Goal: Task Accomplishment & Management: Use online tool/utility

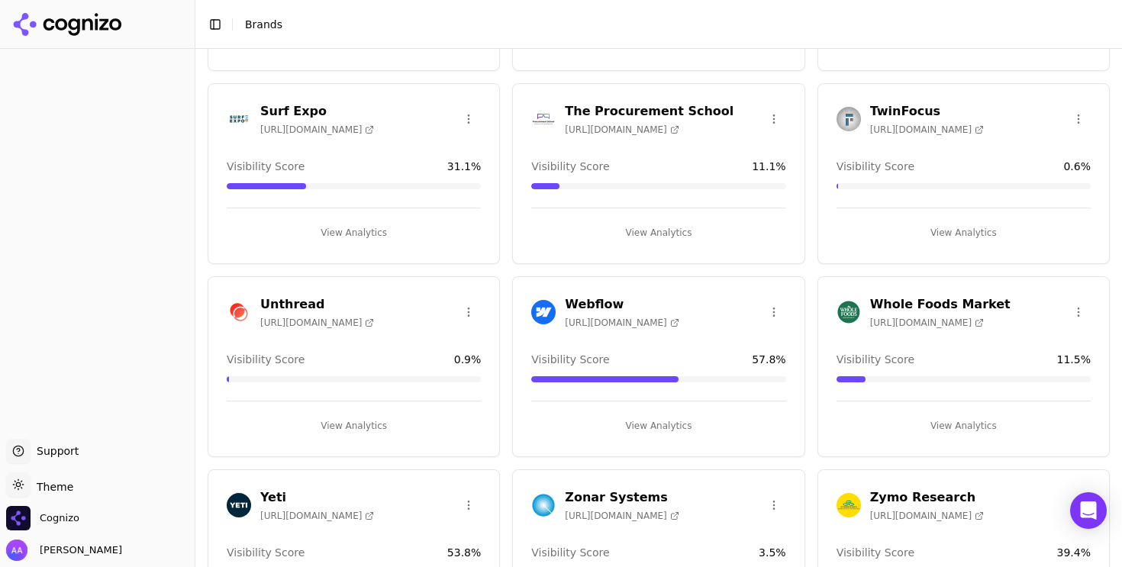
scroll to position [2460, 0]
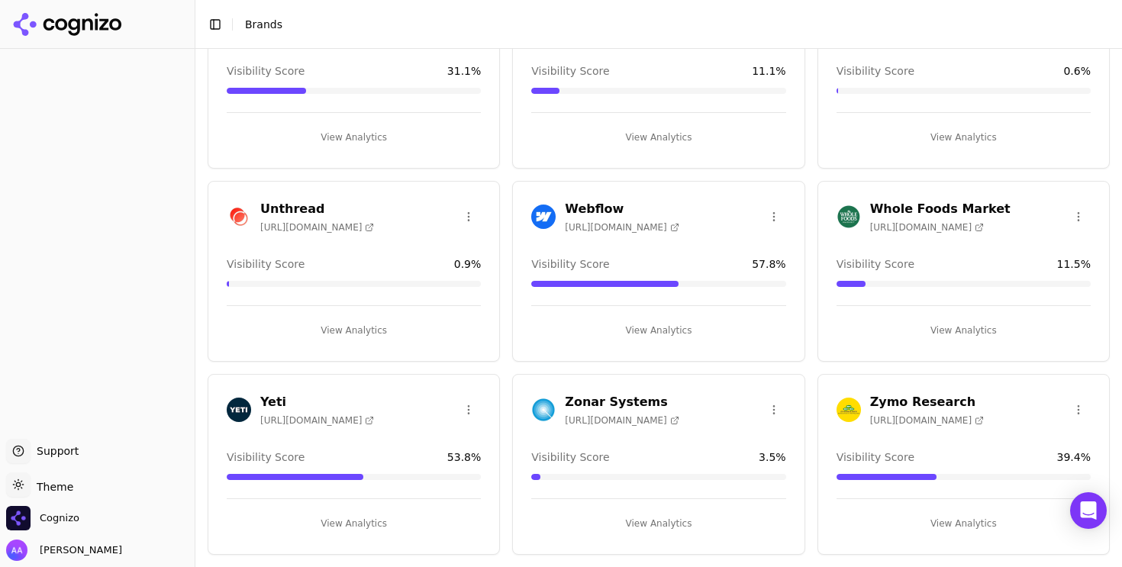
click at [237, 407] on img at bounding box center [239, 409] width 24 height 24
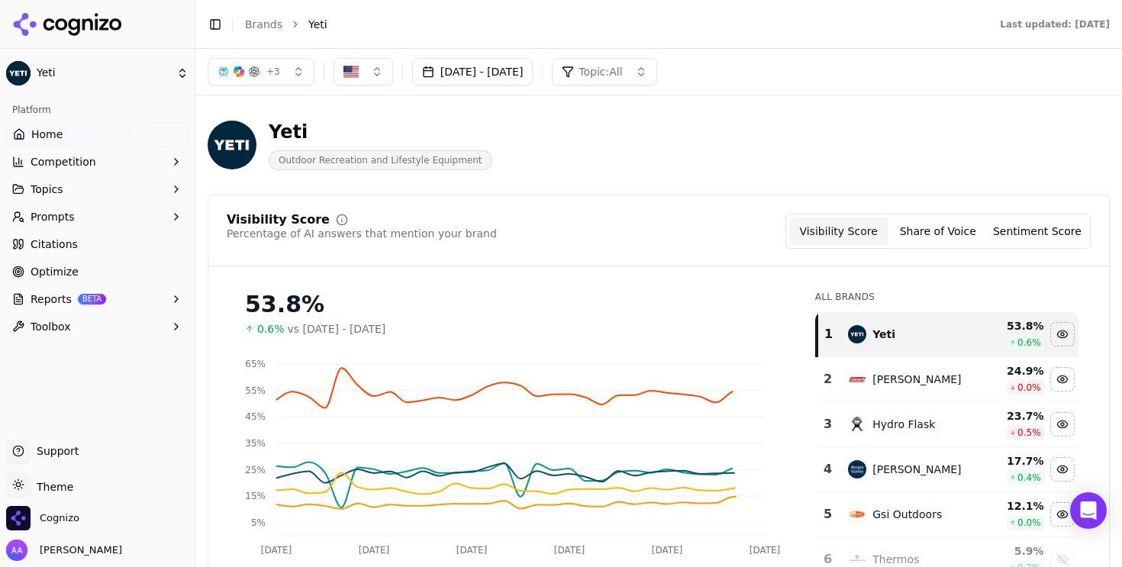
click at [117, 291] on button "Reports BETA" at bounding box center [97, 299] width 182 height 24
click at [104, 324] on span "PDF" at bounding box center [97, 323] width 133 height 15
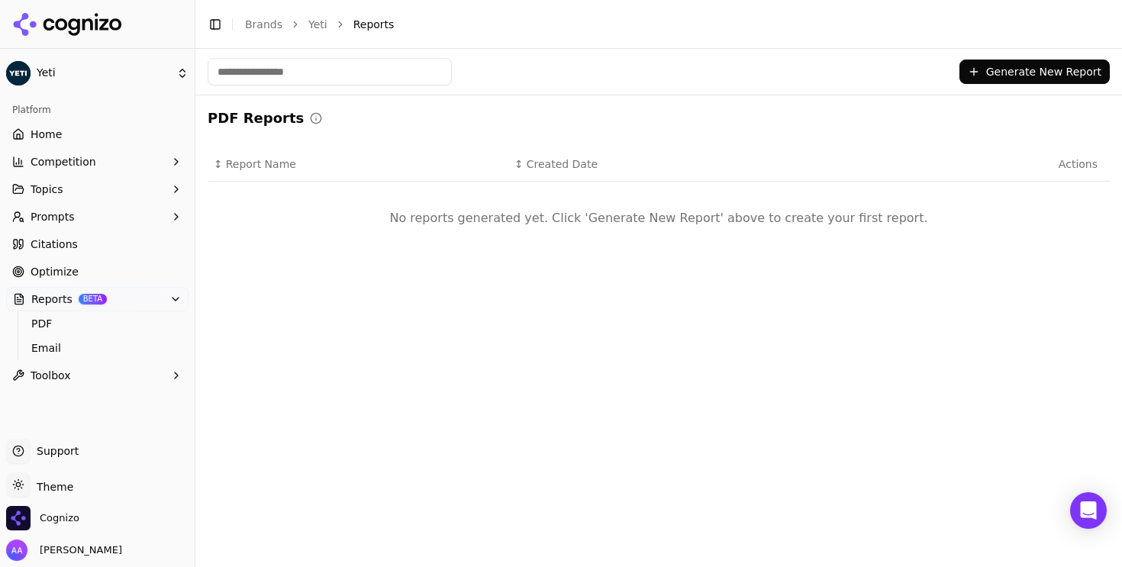
click at [1008, 73] on button "Generate New Report" at bounding box center [1034, 72] width 150 height 24
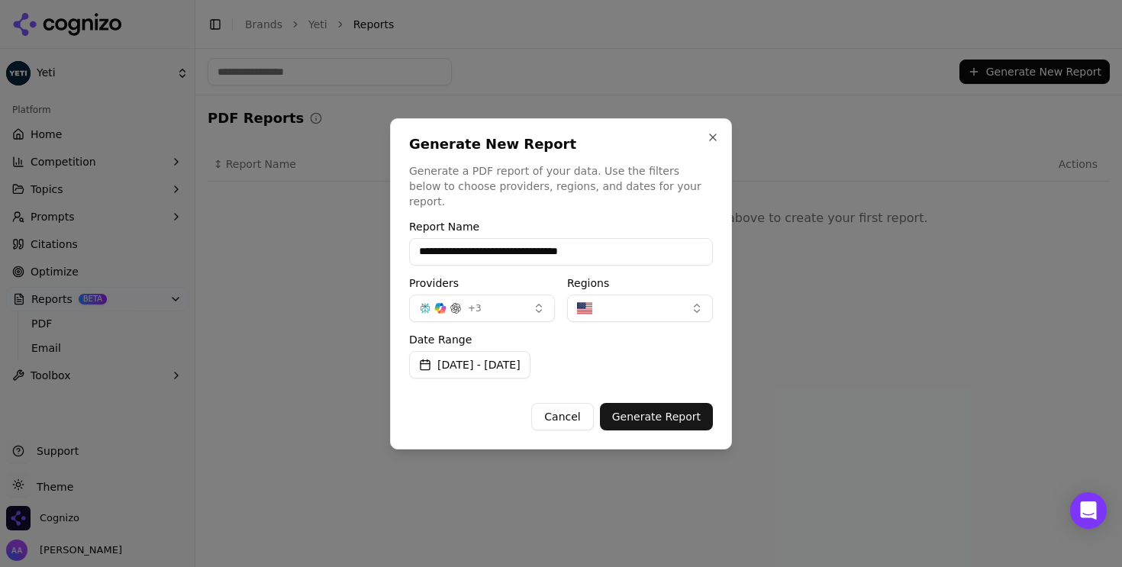
type input "**********"
click at [492, 363] on button "[DATE] - [DATE]" at bounding box center [469, 364] width 121 height 27
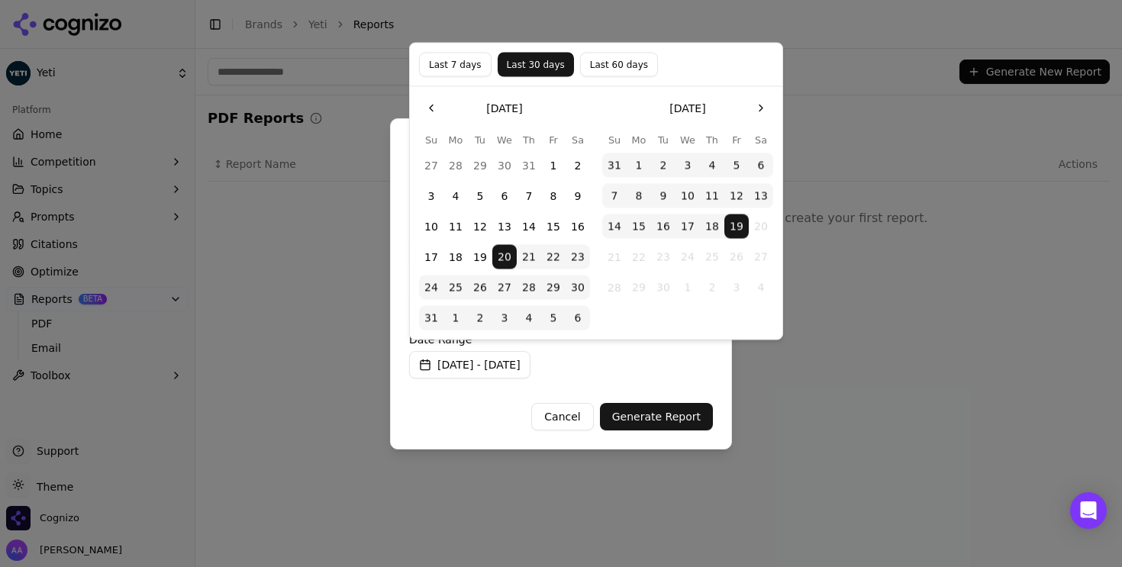
click at [554, 166] on button "1" at bounding box center [553, 165] width 24 height 24
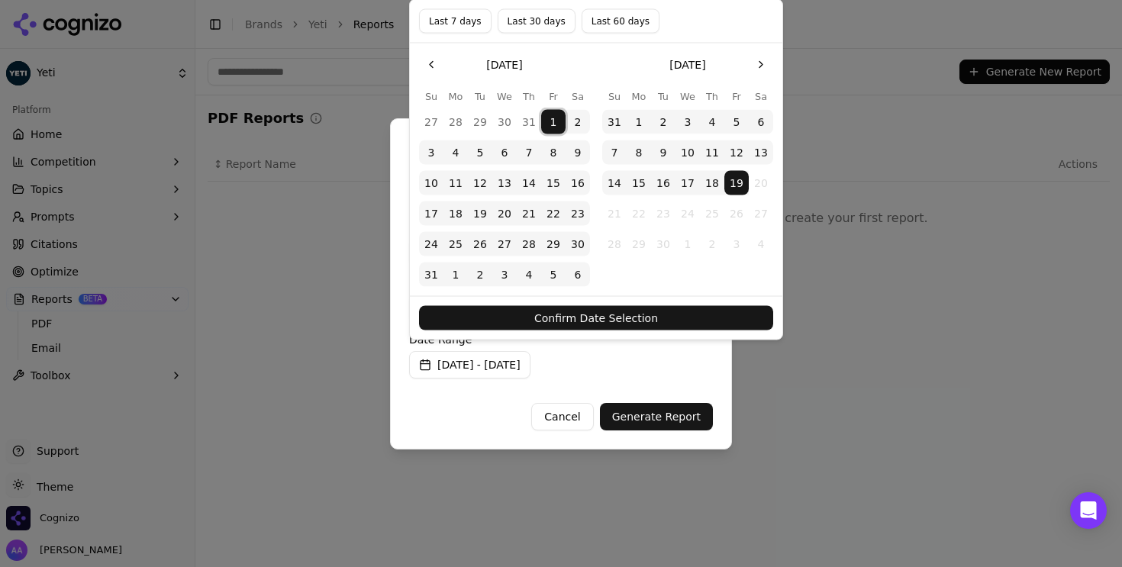
click at [506, 217] on button "20" at bounding box center [504, 213] width 24 height 24
click at [563, 304] on div "Confirm Date Selection" at bounding box center [596, 317] width 372 height 43
click at [563, 308] on button "Confirm Date Selection" at bounding box center [596, 318] width 354 height 24
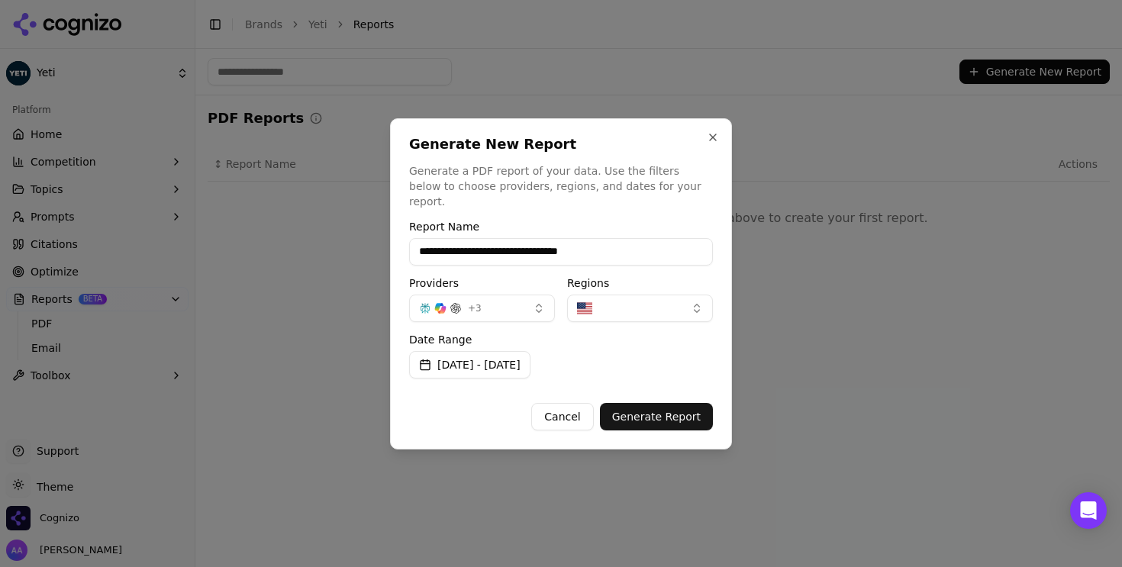
click at [667, 410] on button "Generate Report" at bounding box center [656, 416] width 113 height 27
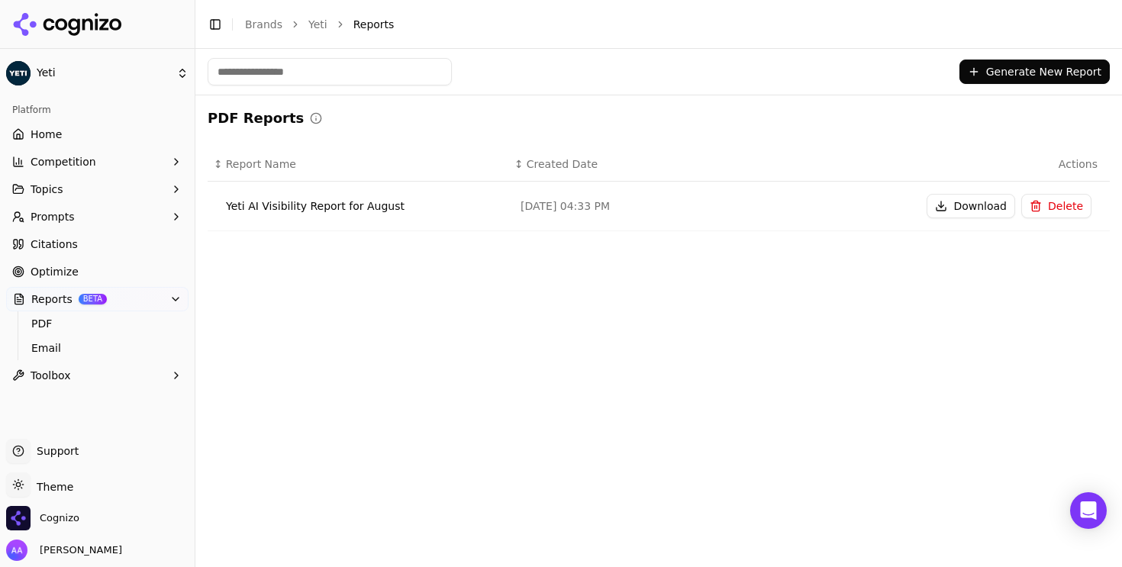
click at [948, 211] on button "Download" at bounding box center [970, 206] width 89 height 24
click at [69, 129] on link "Home" at bounding box center [97, 134] width 182 height 24
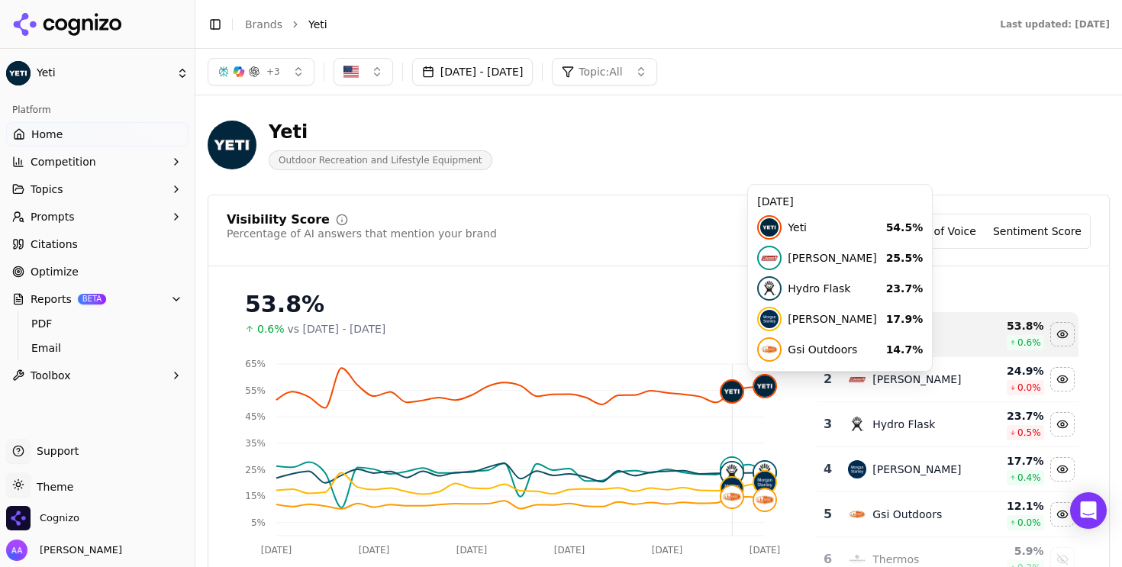
click at [631, 215] on div "Visibility Score Percentage of AI answers that mention your brand Visibility Sc…" at bounding box center [659, 231] width 864 height 35
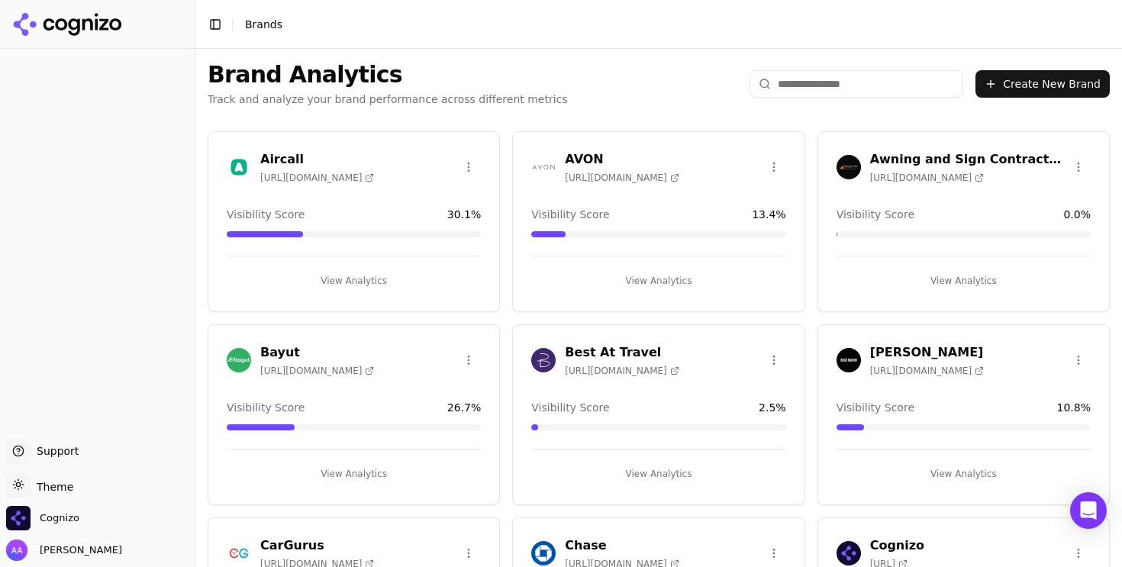
click at [777, 88] on input "search" at bounding box center [856, 83] width 214 height 27
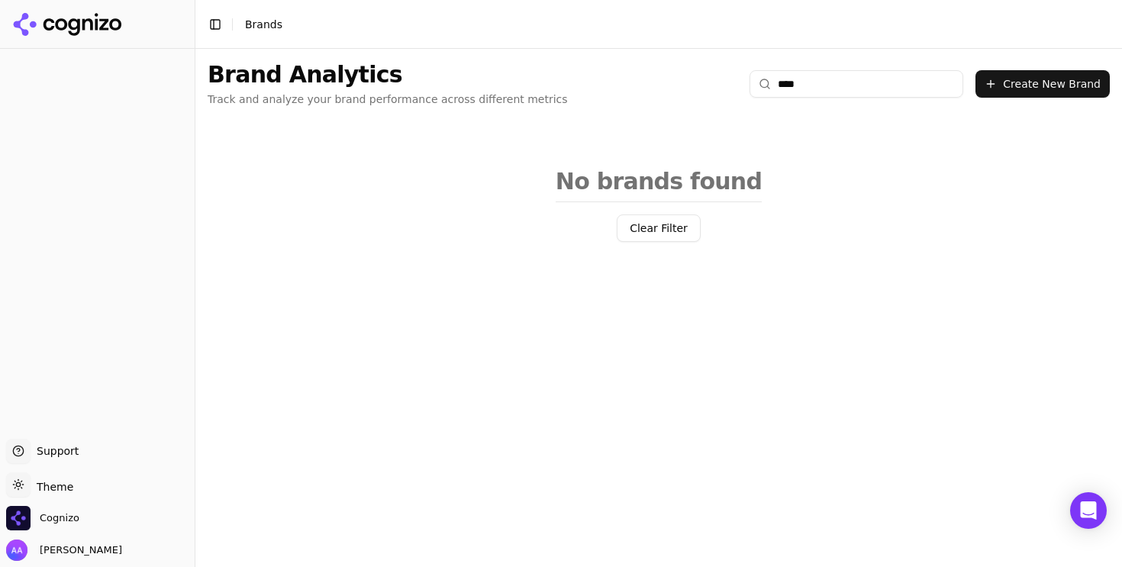
type input "****"
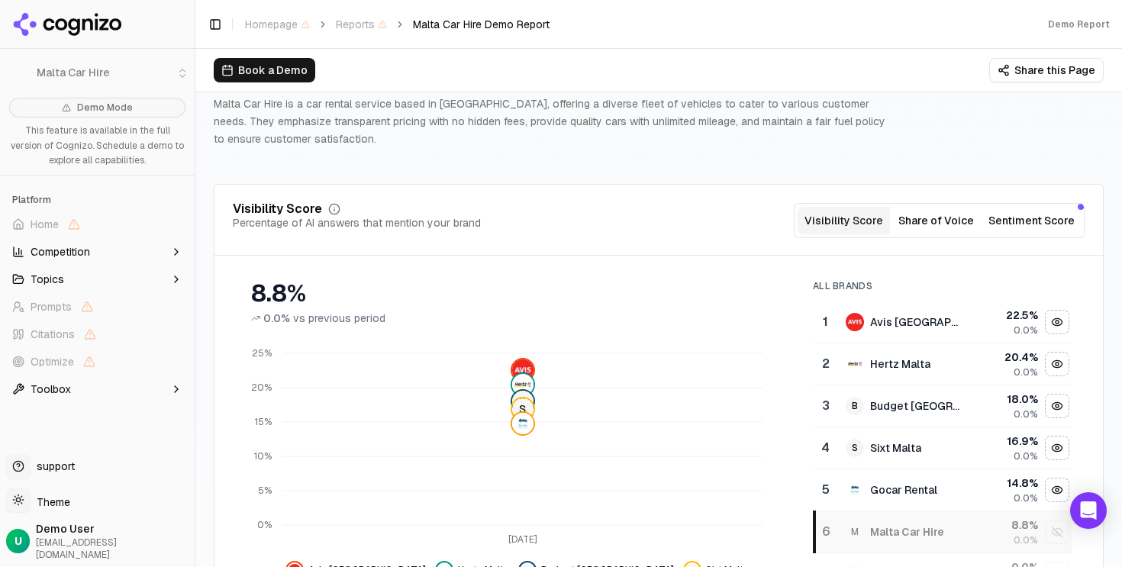
scroll to position [116, 0]
